Goal: Navigation & Orientation: Find specific page/section

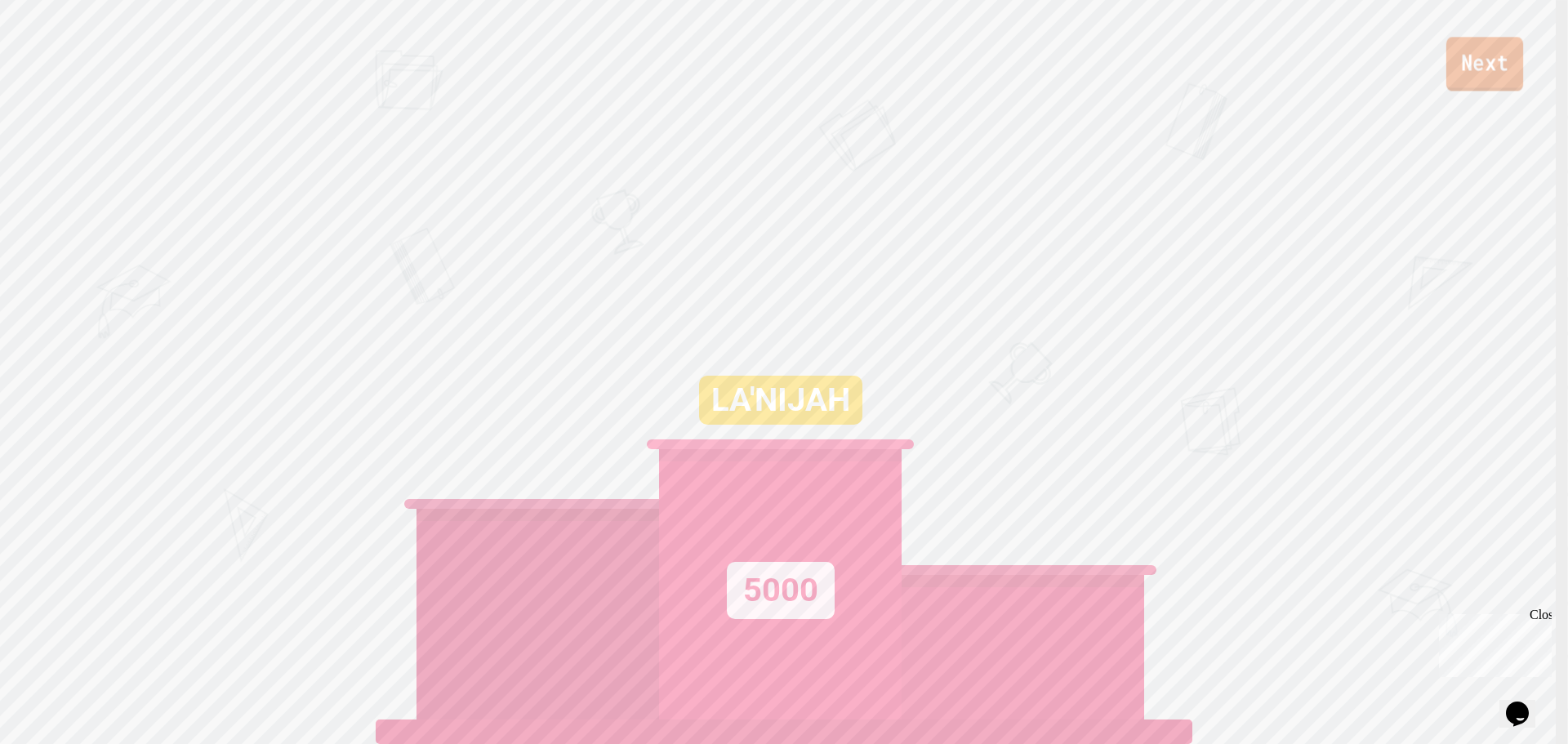
click at [1494, 51] on link "Next" at bounding box center [1485, 64] width 76 height 54
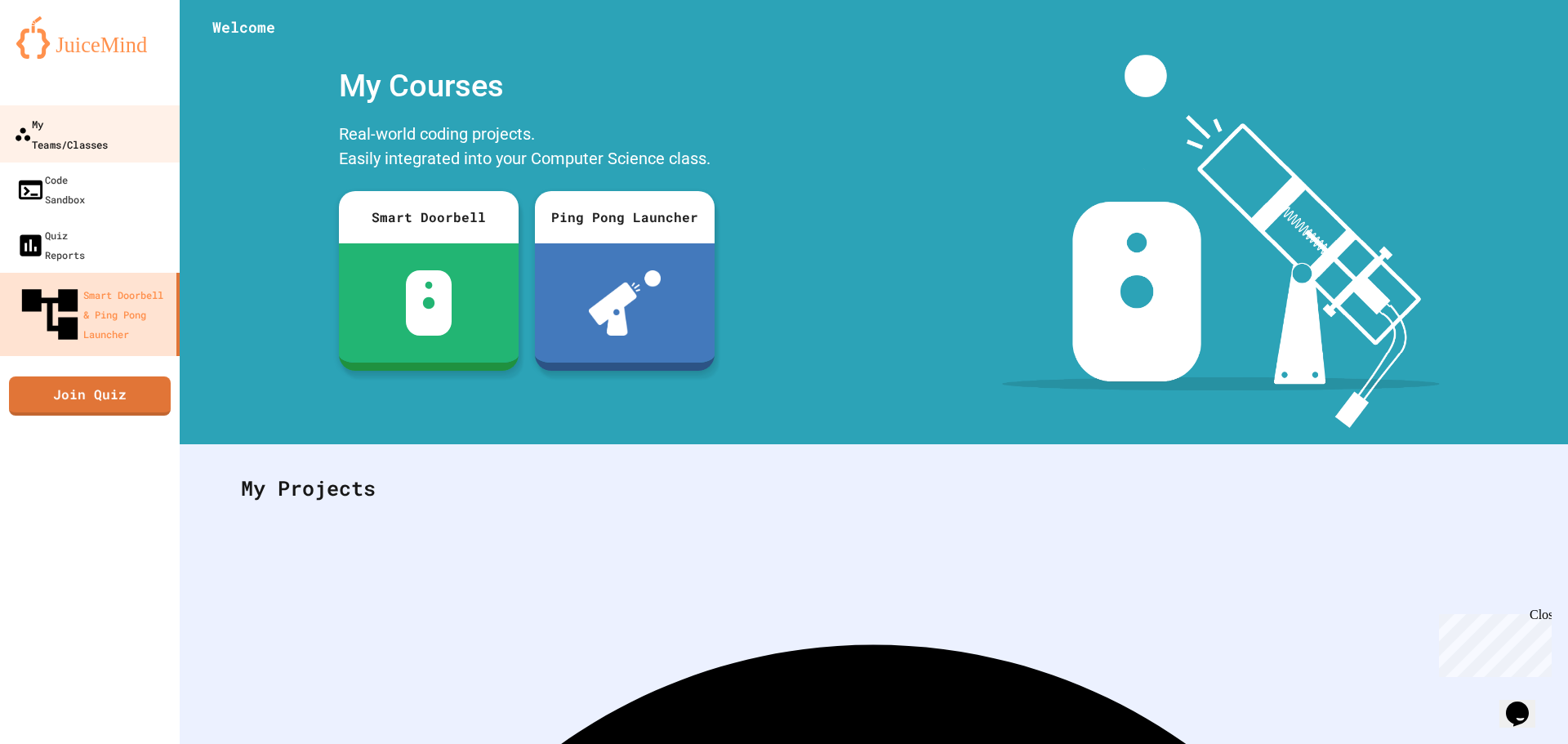
click at [23, 125] on icon at bounding box center [23, 134] width 18 height 18
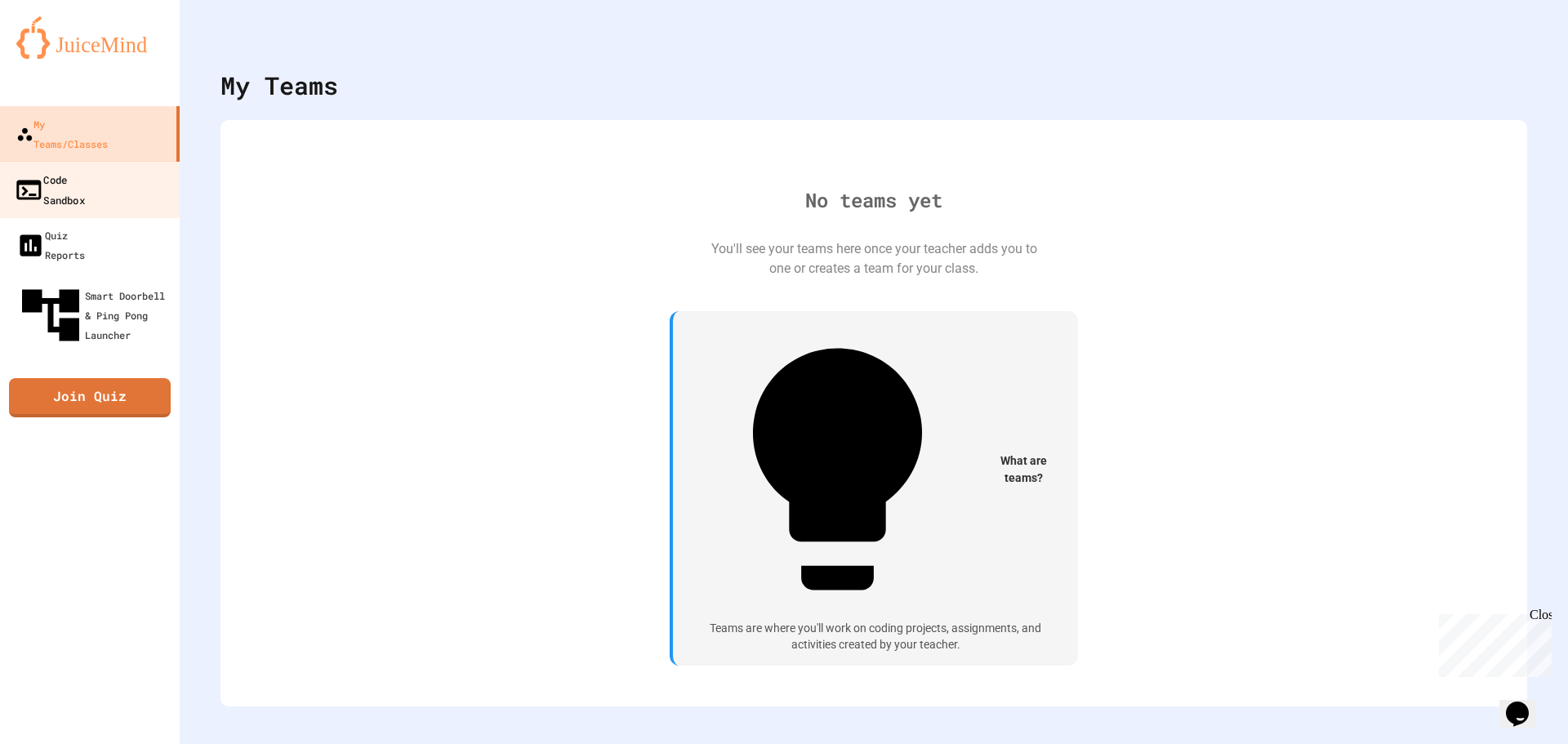
click at [41, 169] on div "Code Sandbox" at bounding box center [49, 189] width 71 height 40
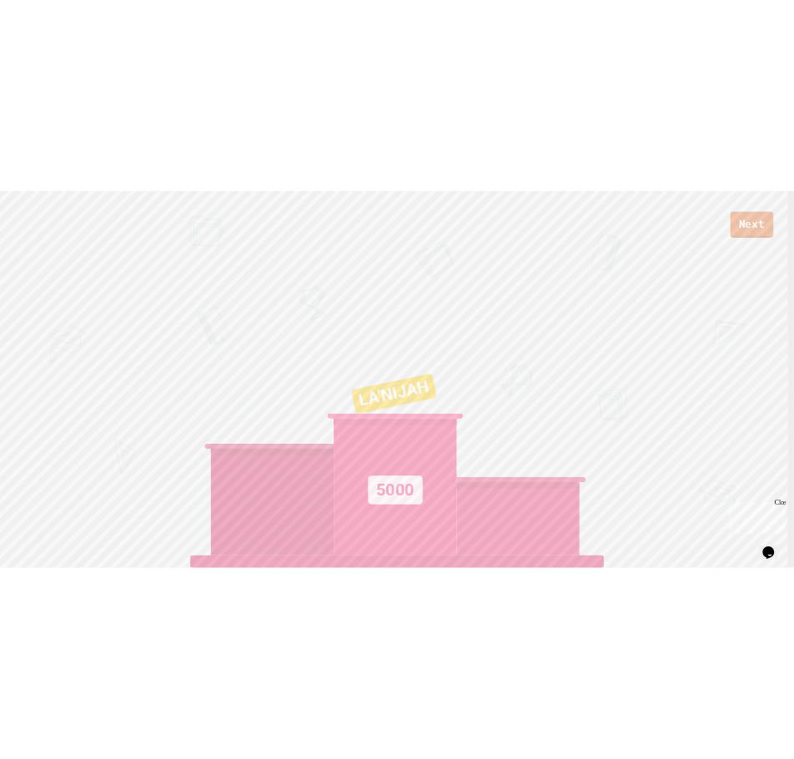
scroll to position [7, 0]
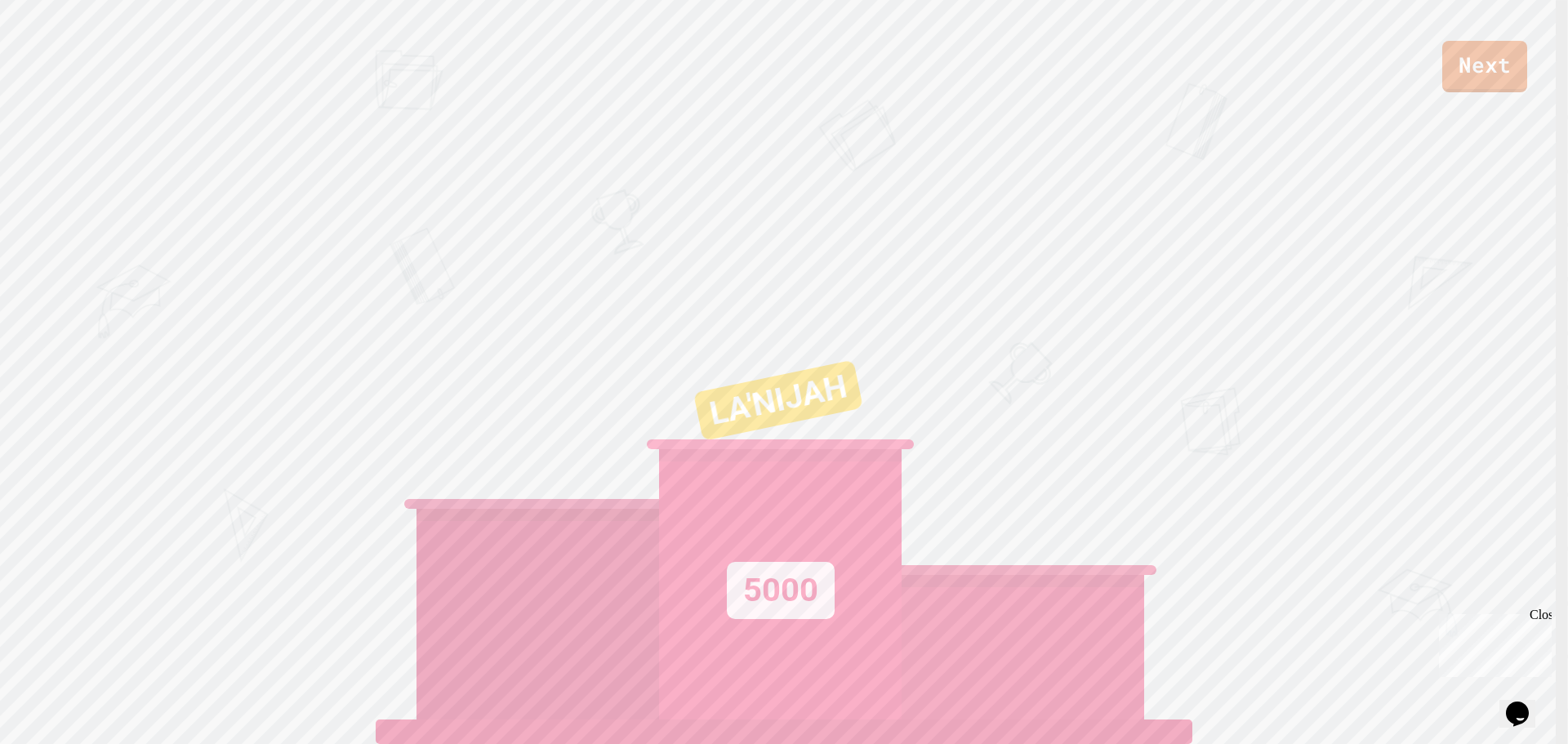
drag, startPoint x: 1183, startPoint y: 167, endPoint x: 1010, endPoint y: 225, distance: 182.5
drag, startPoint x: 1010, startPoint y: 225, endPoint x: 950, endPoint y: 209, distance: 62.1
click at [950, 209] on div "Next LA'NIJAH 5000" at bounding box center [784, 372] width 1568 height 744
drag, startPoint x: 810, startPoint y: 120, endPoint x: 594, endPoint y: 135, distance: 216.5
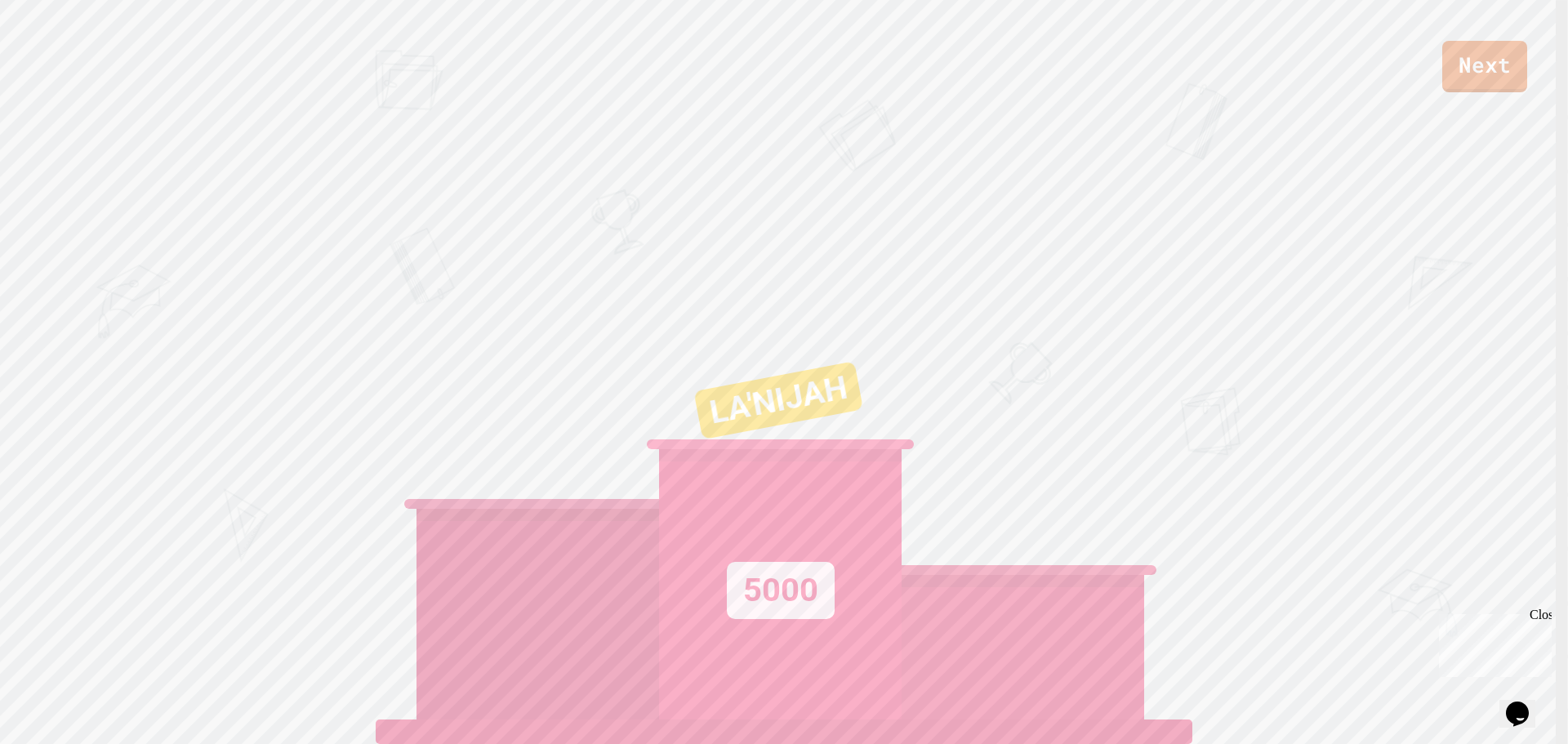
click at [594, 135] on div "Next LA'NIJAH 5000" at bounding box center [784, 372] width 1568 height 744
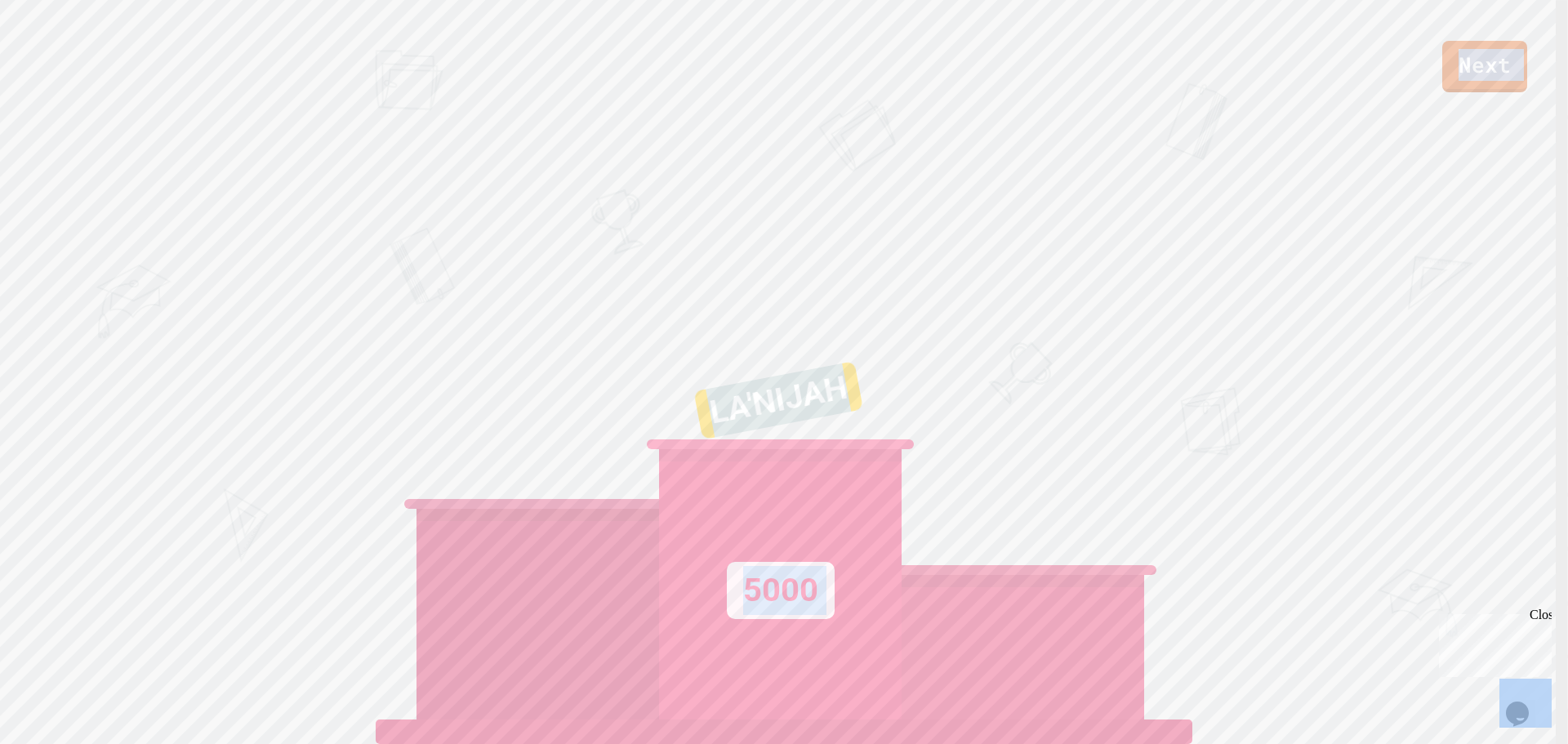
drag, startPoint x: 1755, startPoint y: 674, endPoint x: 1476, endPoint y: 632, distance: 282.1
click at [1008, 194] on div "Next LA'NIJAH 5000" at bounding box center [784, 372] width 1568 height 744
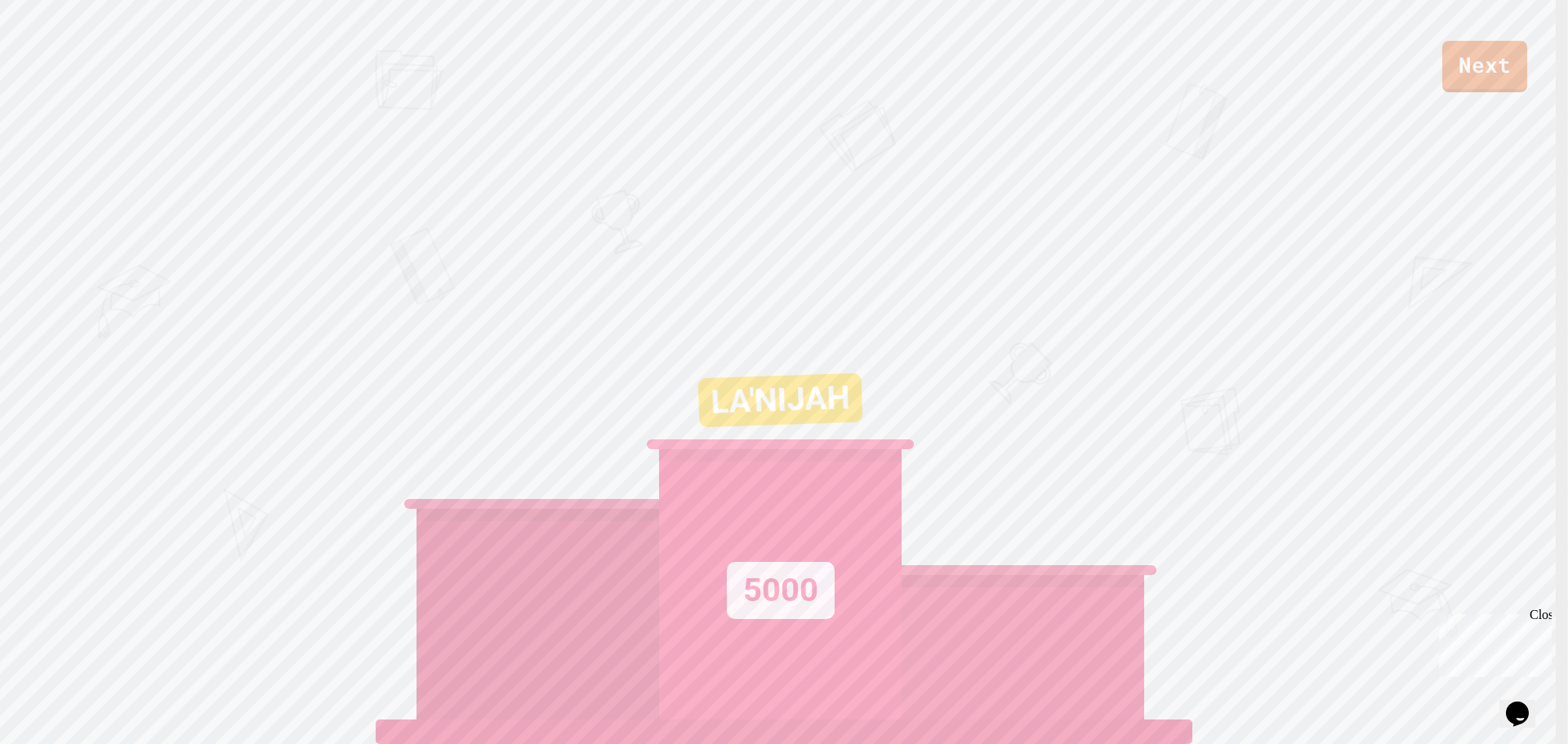
drag, startPoint x: 573, startPoint y: 4, endPoint x: 416, endPoint y: 112, distance: 190.6
click at [416, 112] on div "Next LA'NIJAH 5000" at bounding box center [784, 372] width 1568 height 744
